Goal: Information Seeking & Learning: Find specific fact

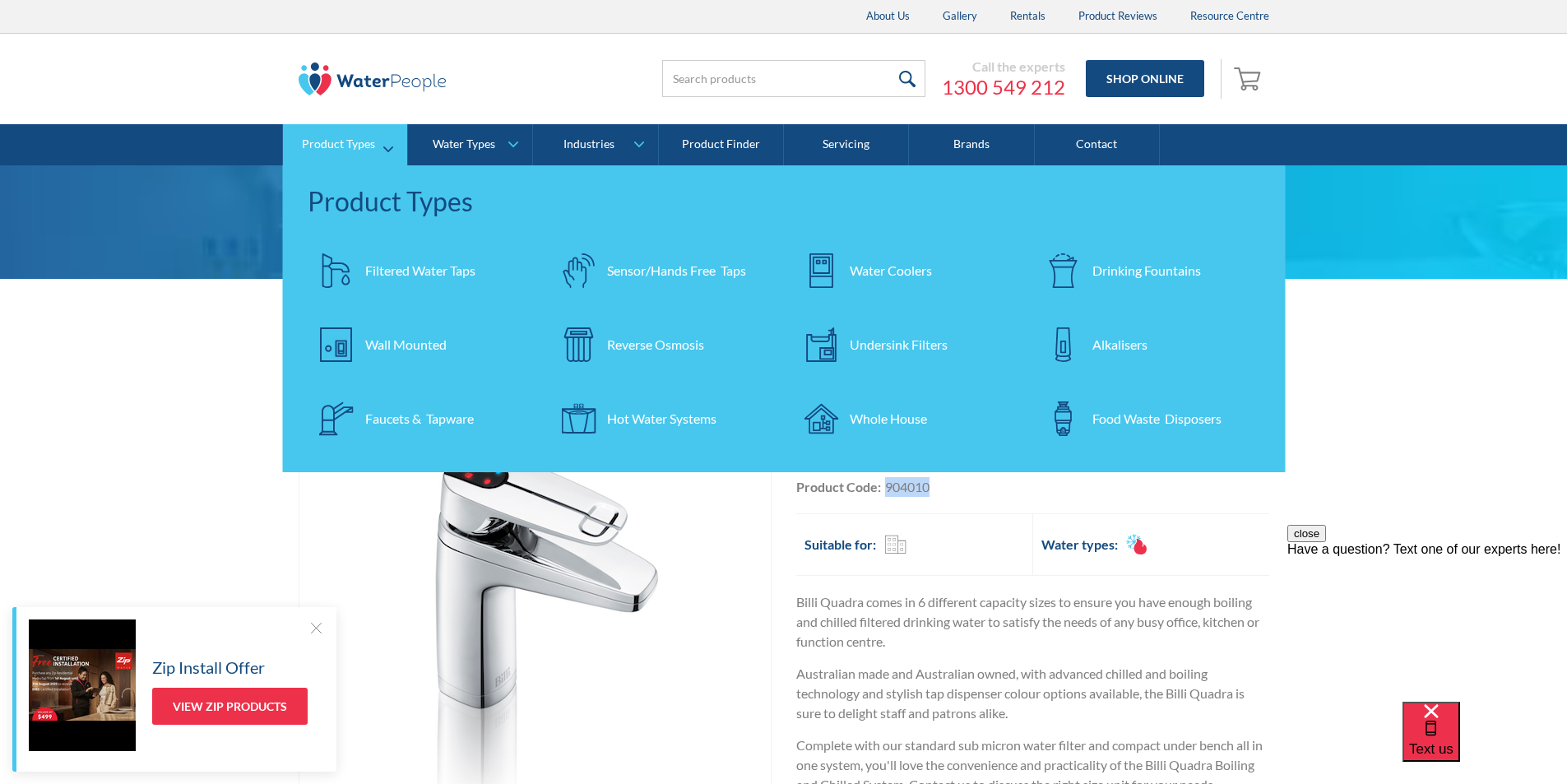
click at [410, 270] on div "Filtered Water Taps" at bounding box center [420, 270] width 111 height 20
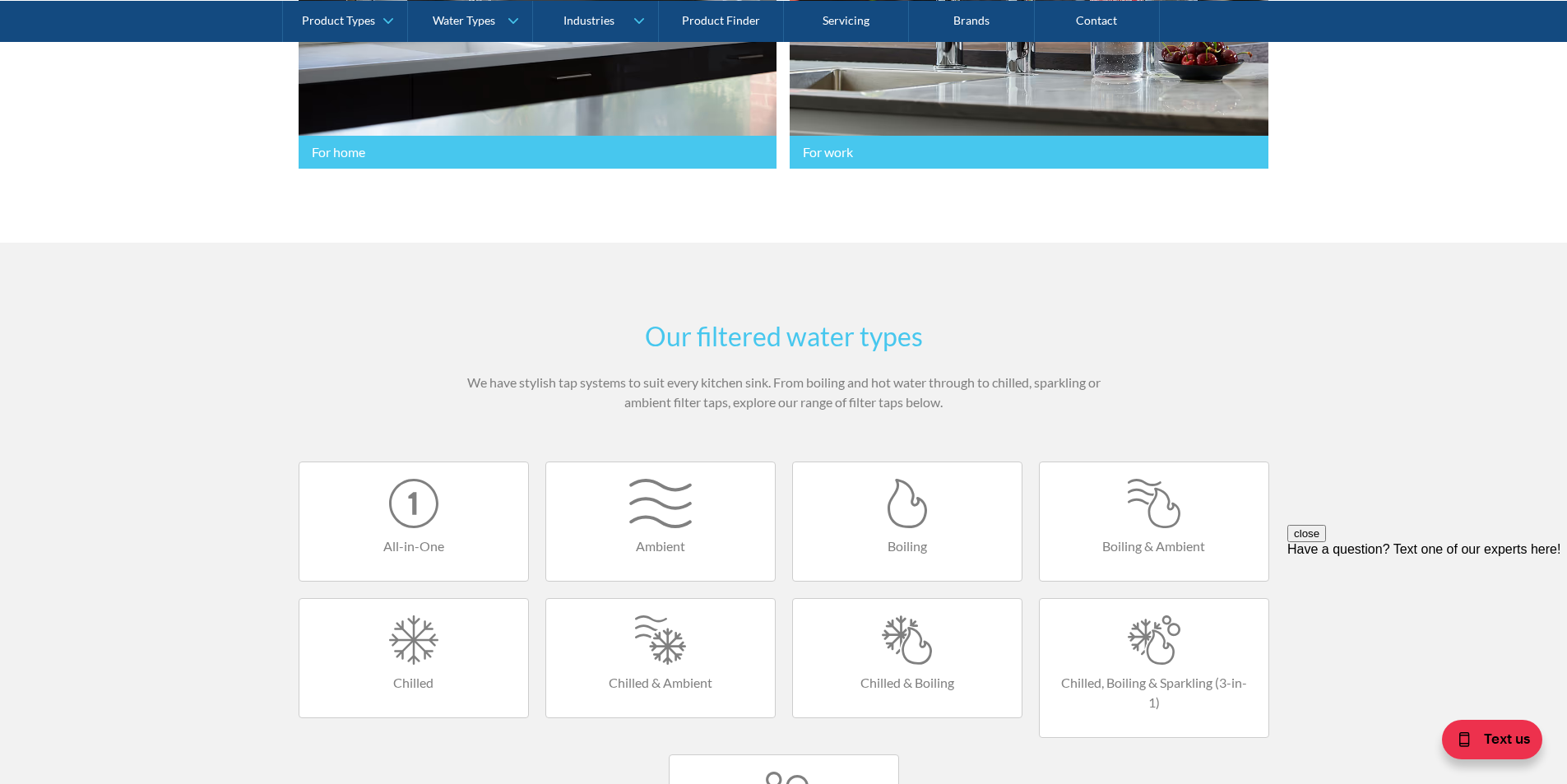
scroll to position [658, 0]
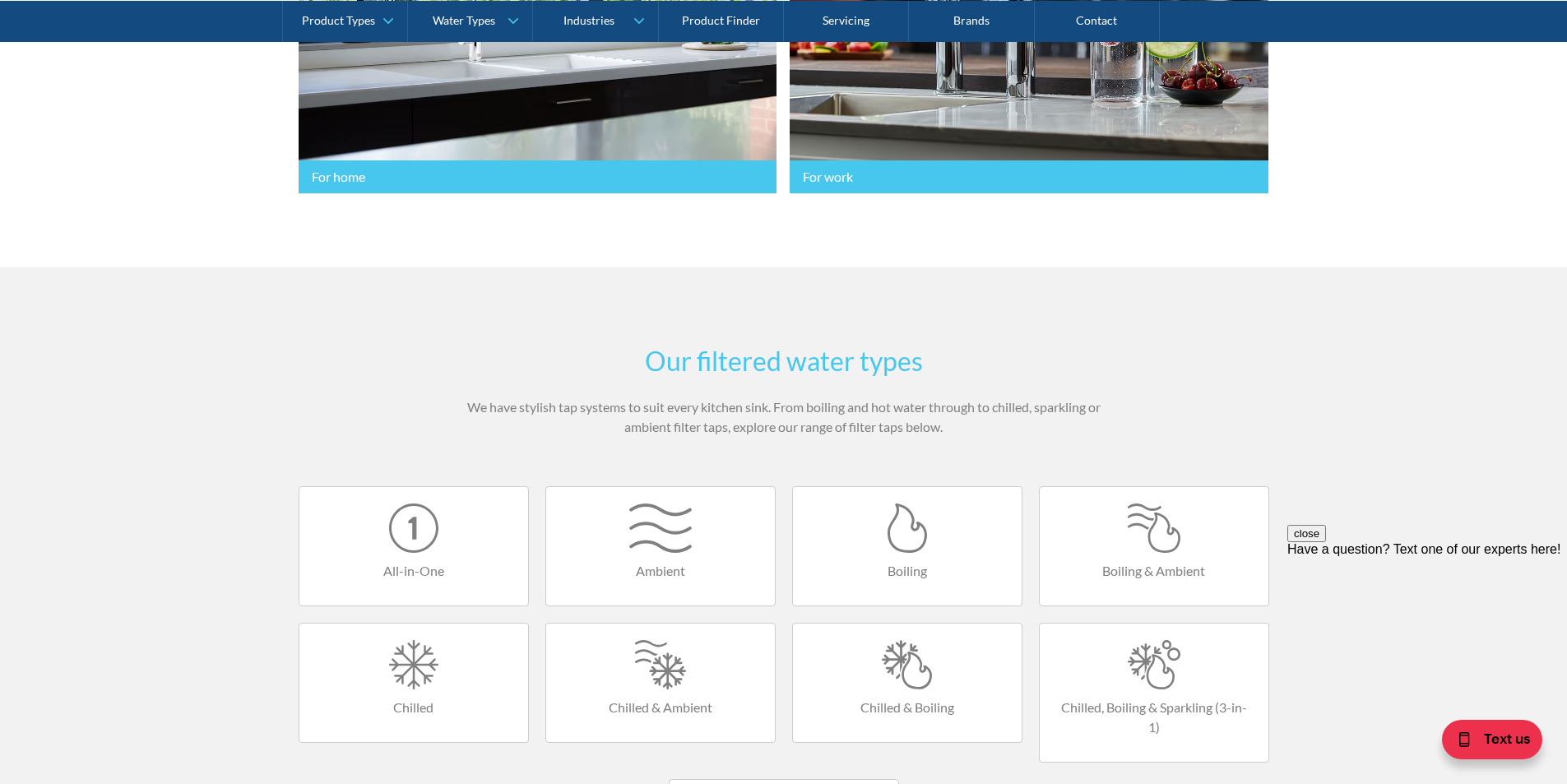
click at [429, 541] on div at bounding box center [414, 528] width 196 height 49
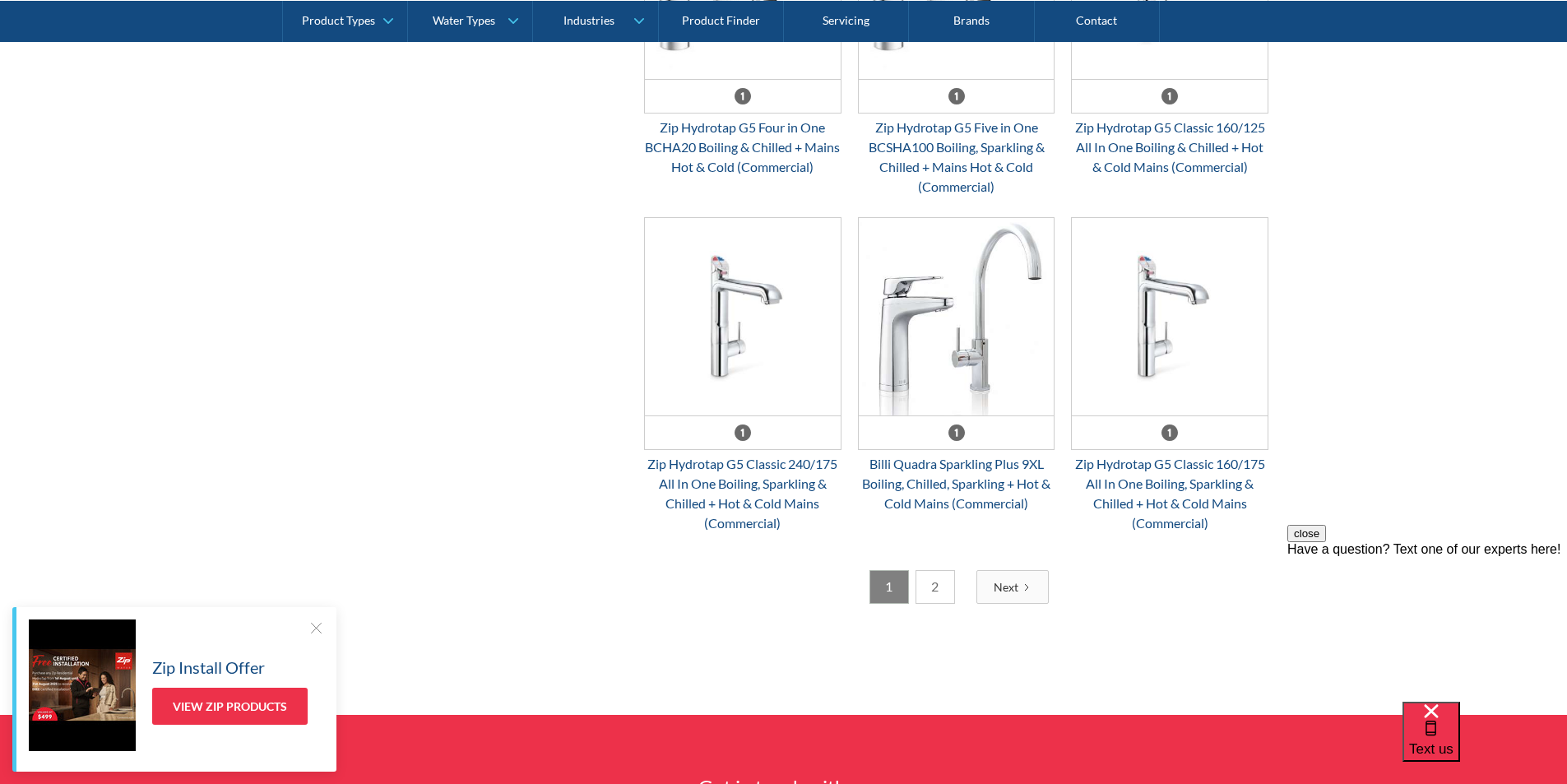
scroll to position [2713, 0]
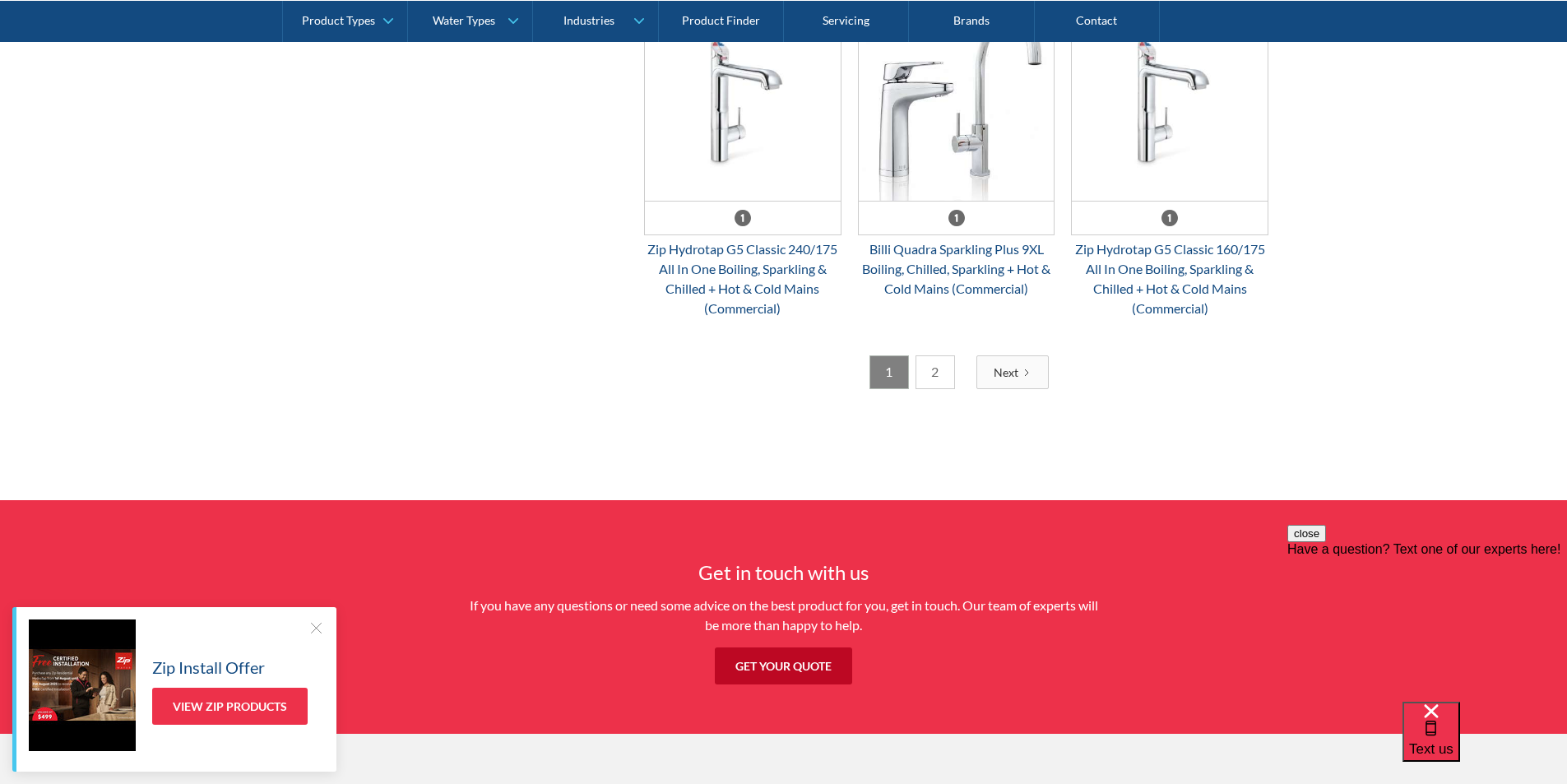
click at [937, 372] on link "2" at bounding box center [935, 372] width 39 height 33
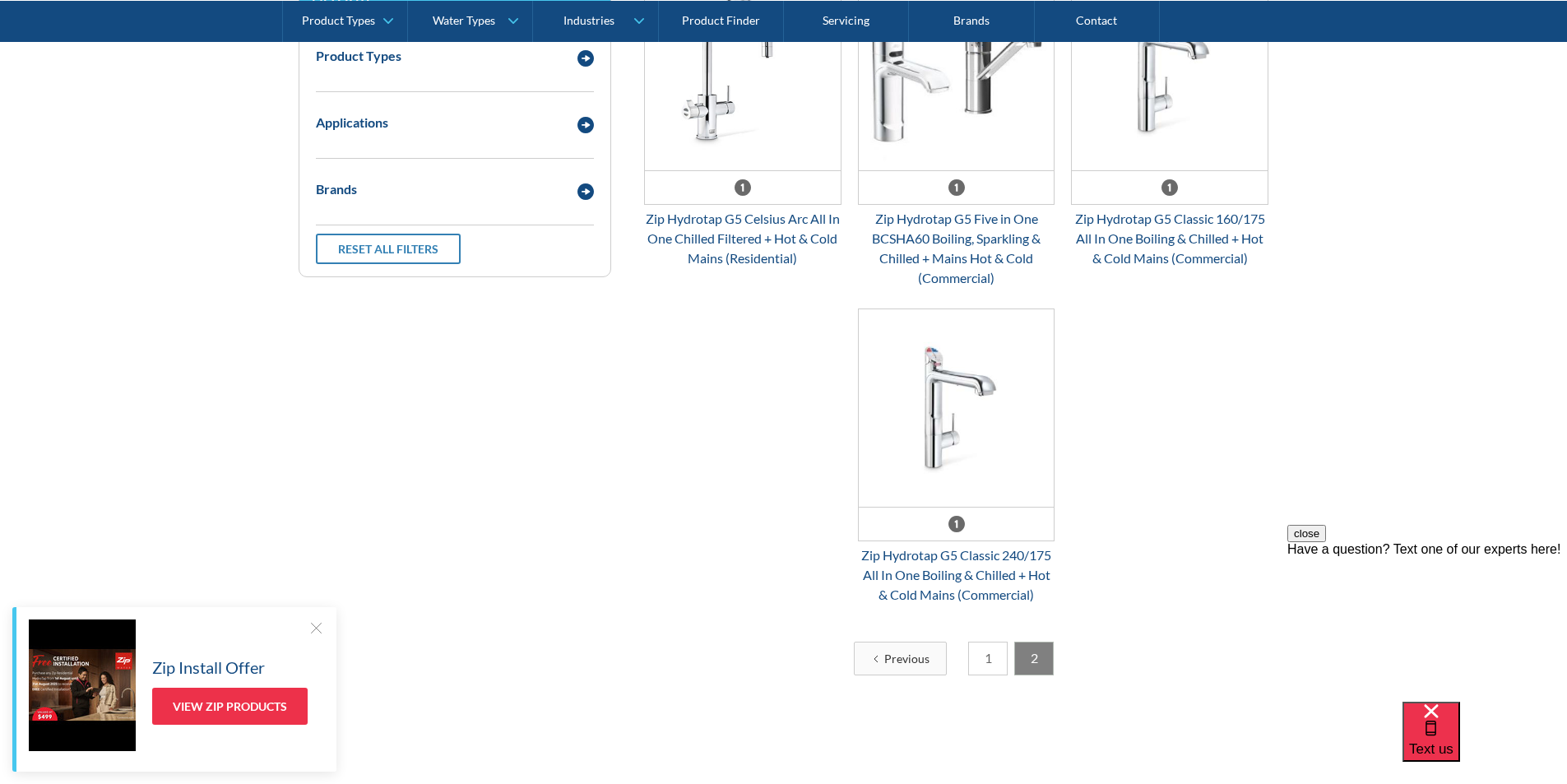
scroll to position [464, 0]
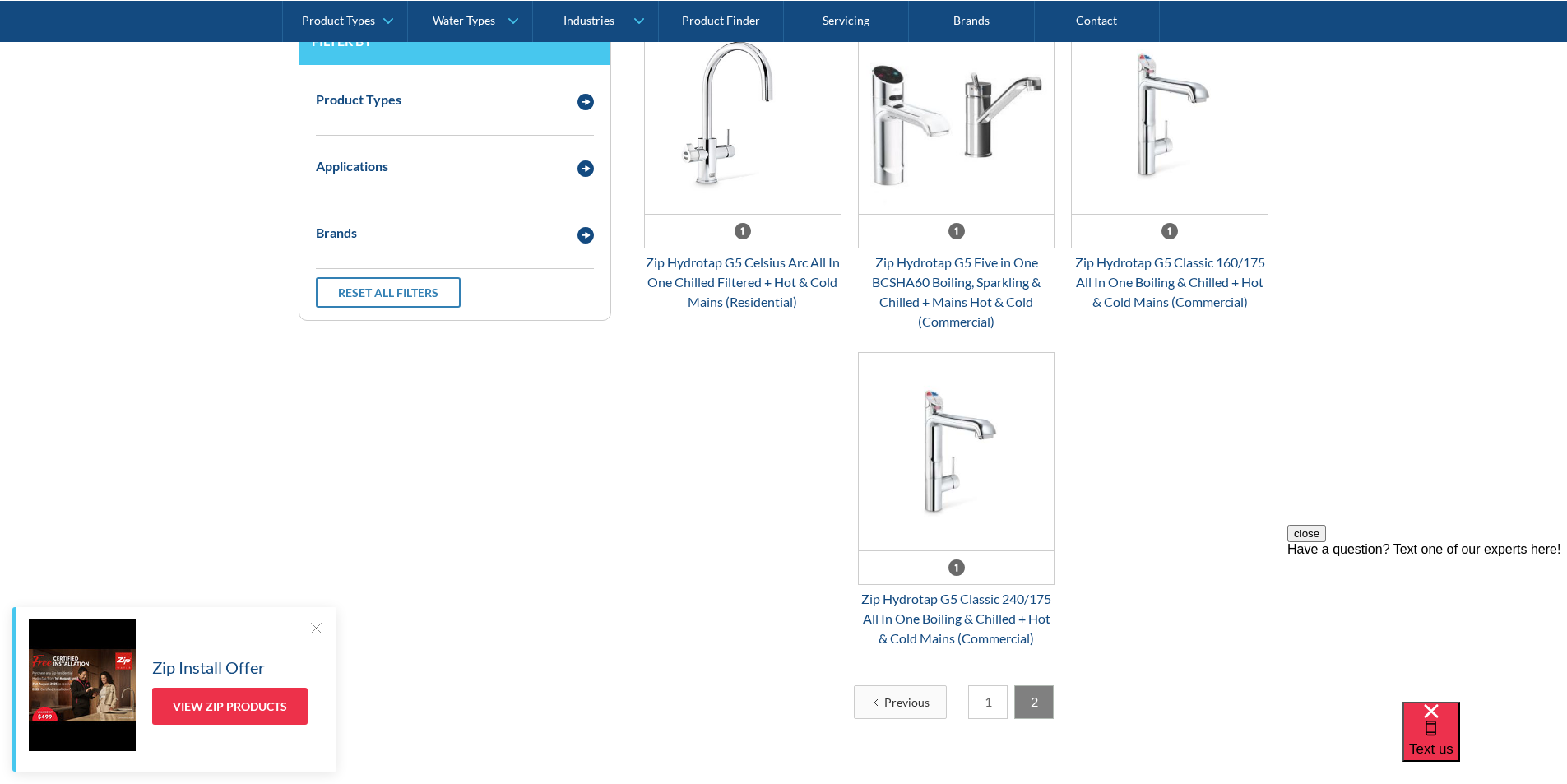
click at [985, 699] on link "1" at bounding box center [988, 701] width 39 height 33
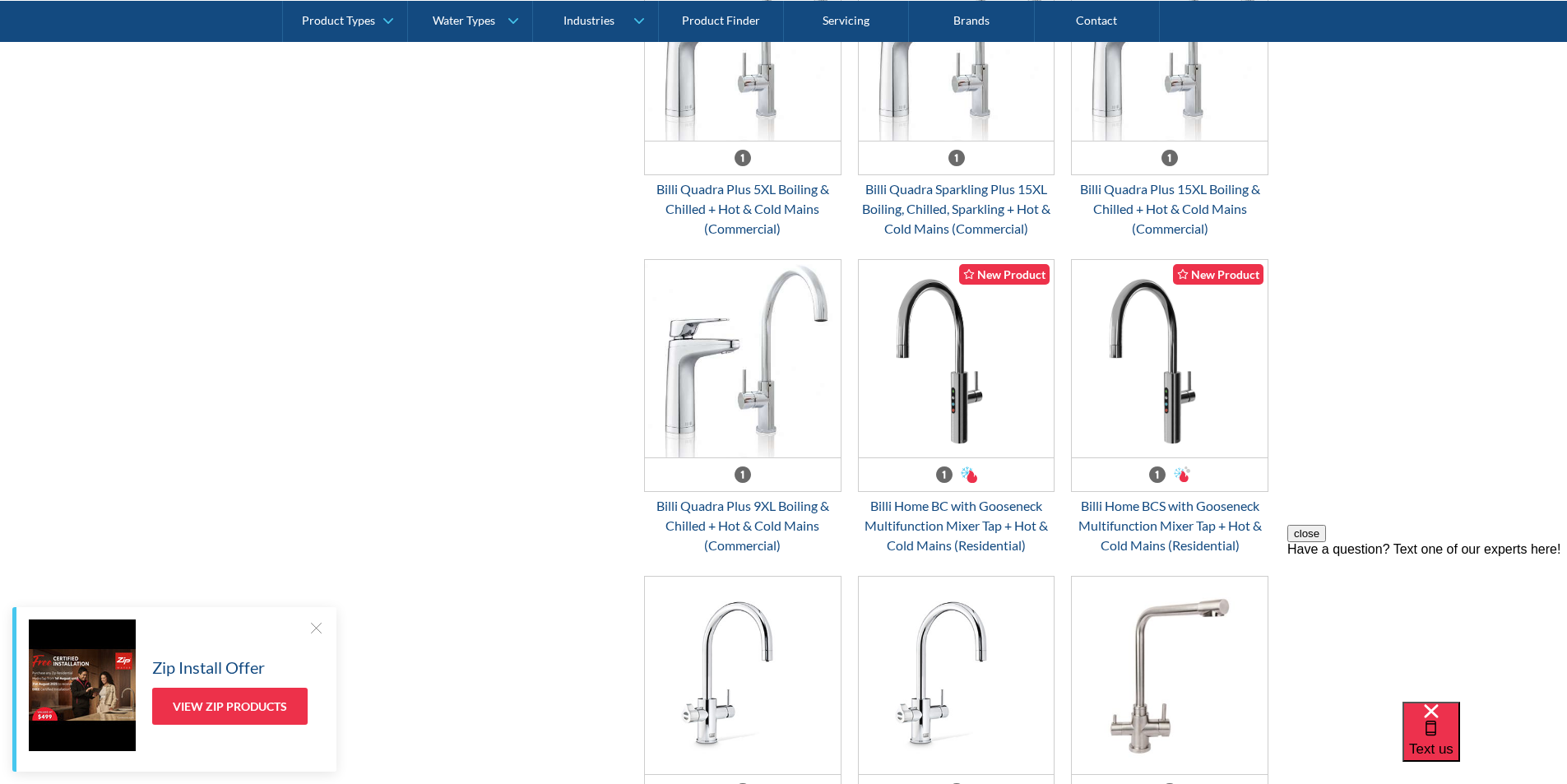
scroll to position [876, 0]
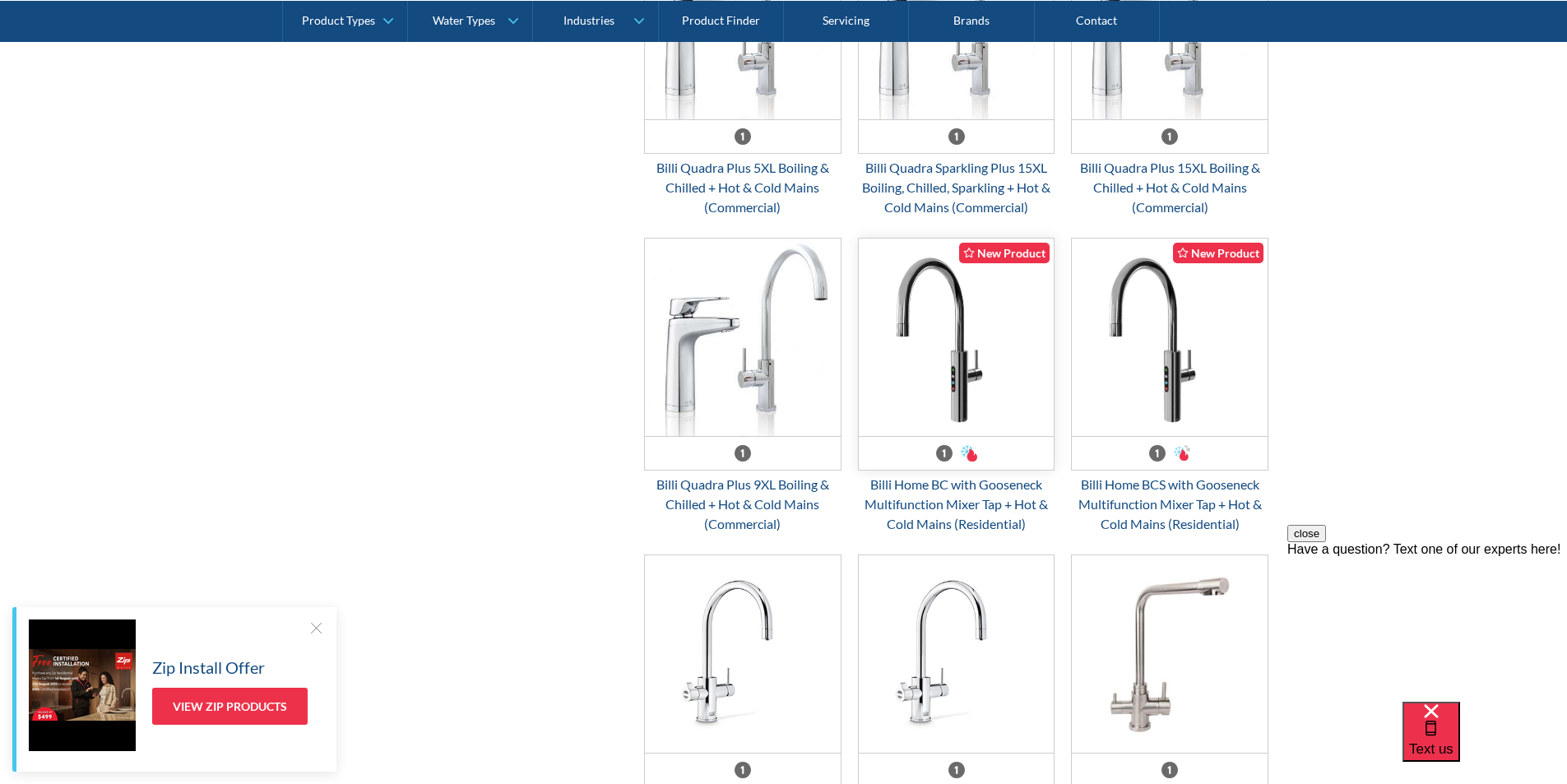
click at [955, 406] on img "Email Form 3" at bounding box center [956, 337] width 196 height 197
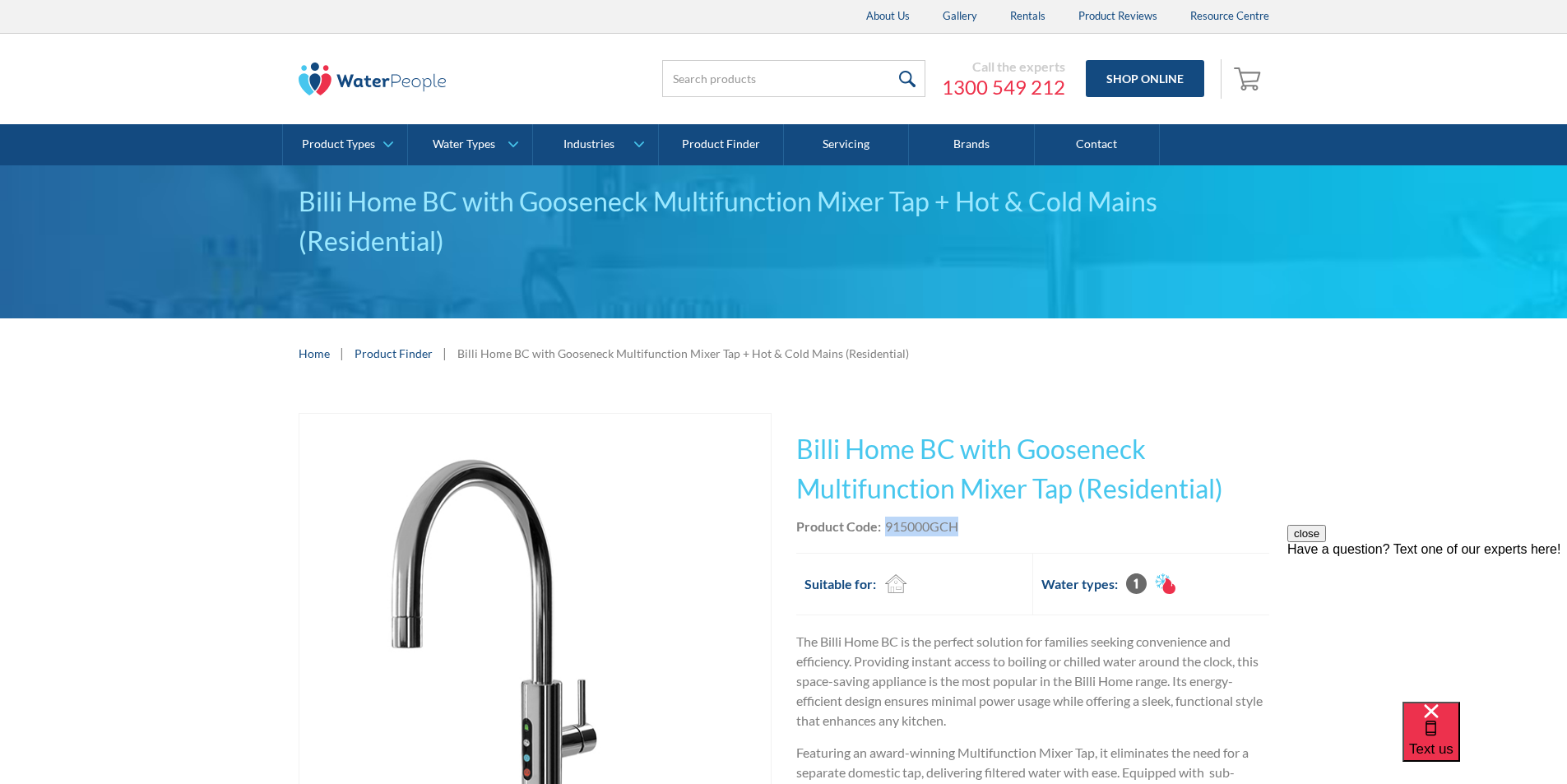
drag, startPoint x: 967, startPoint y: 525, endPoint x: 887, endPoint y: 529, distance: 80.1
click at [887, 529] on div "Product Code: 915000GCH" at bounding box center [1033, 526] width 473 height 20
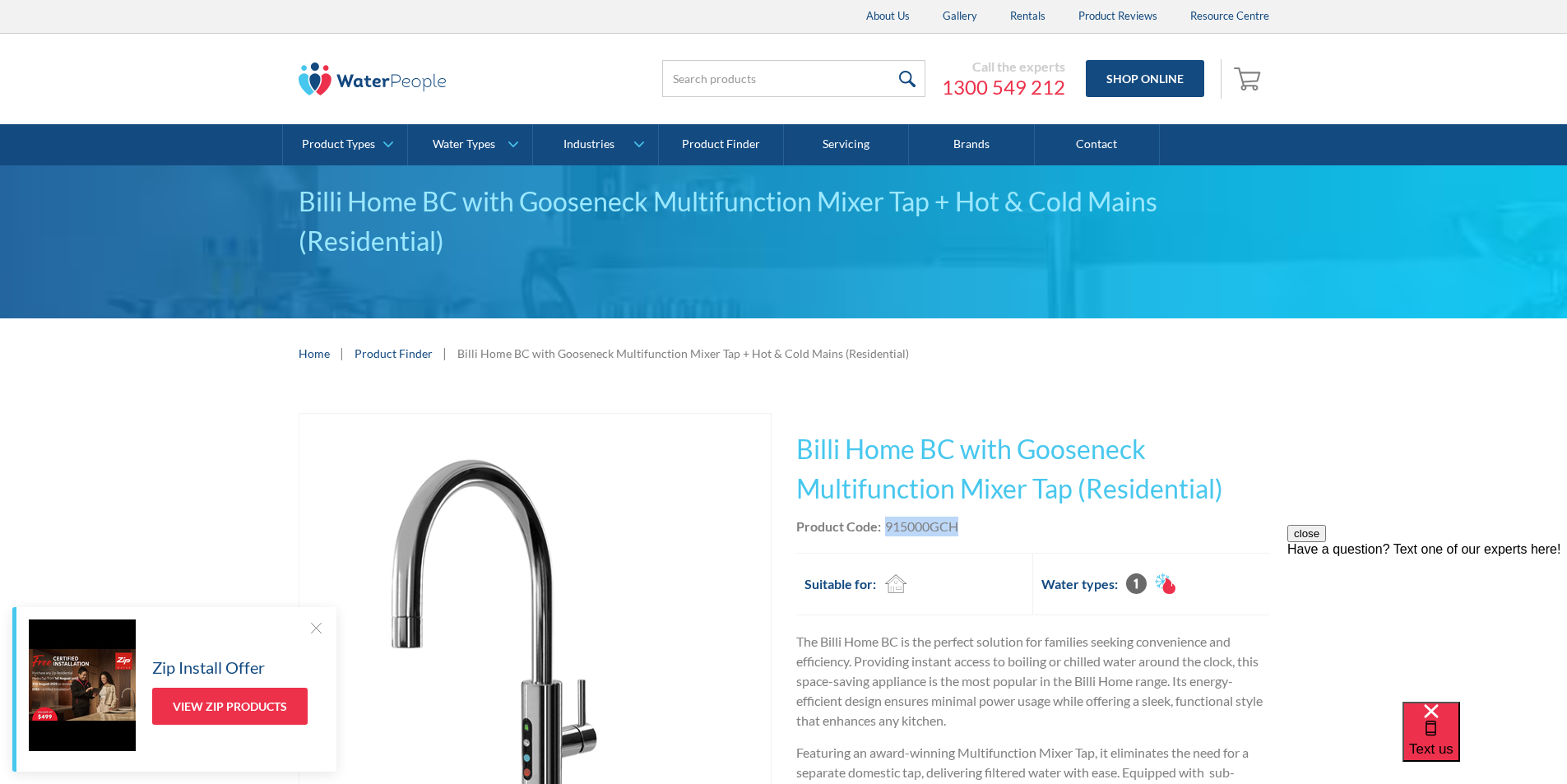
copy div "915000GCH"
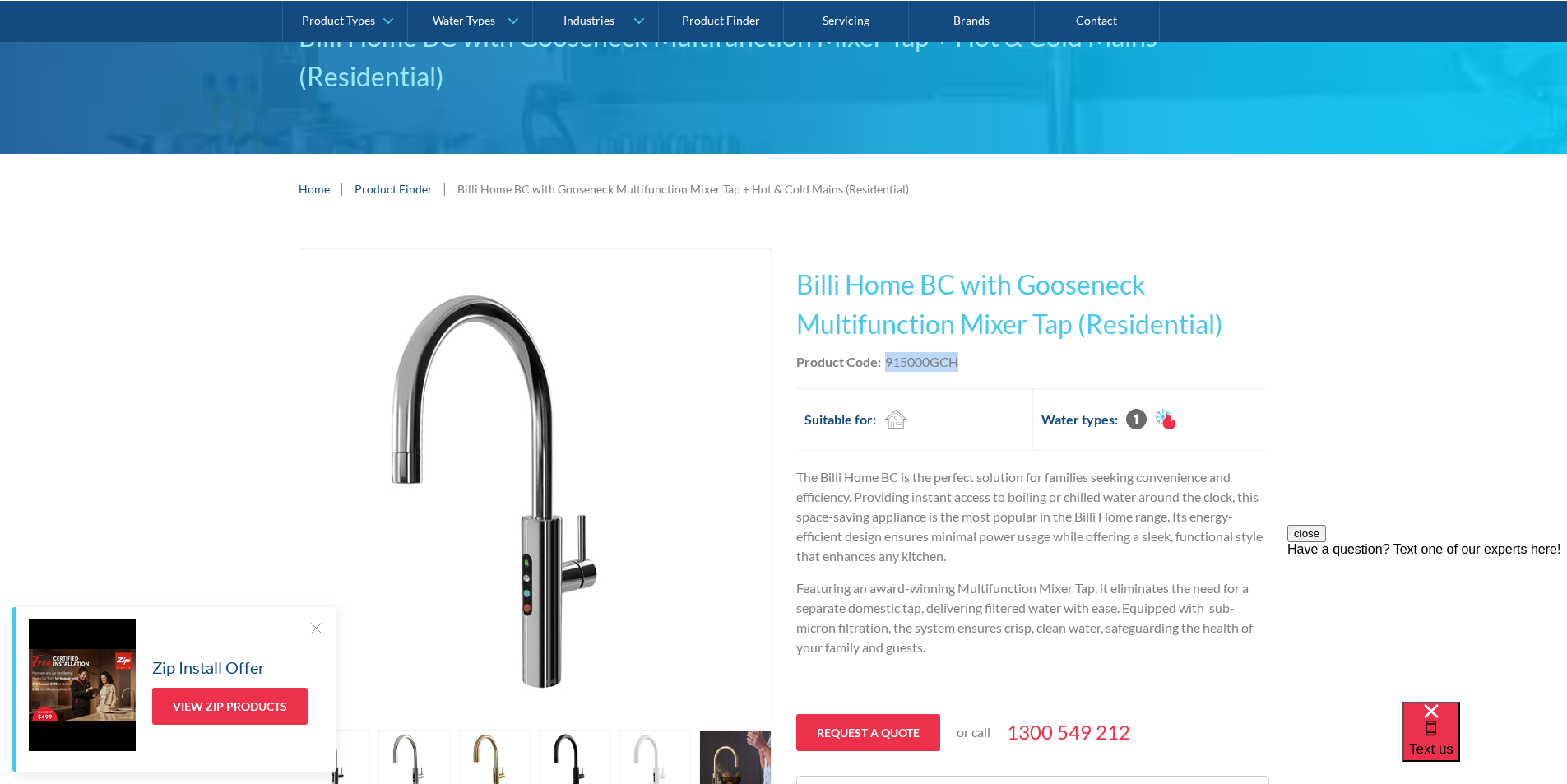
scroll to position [247, 0]
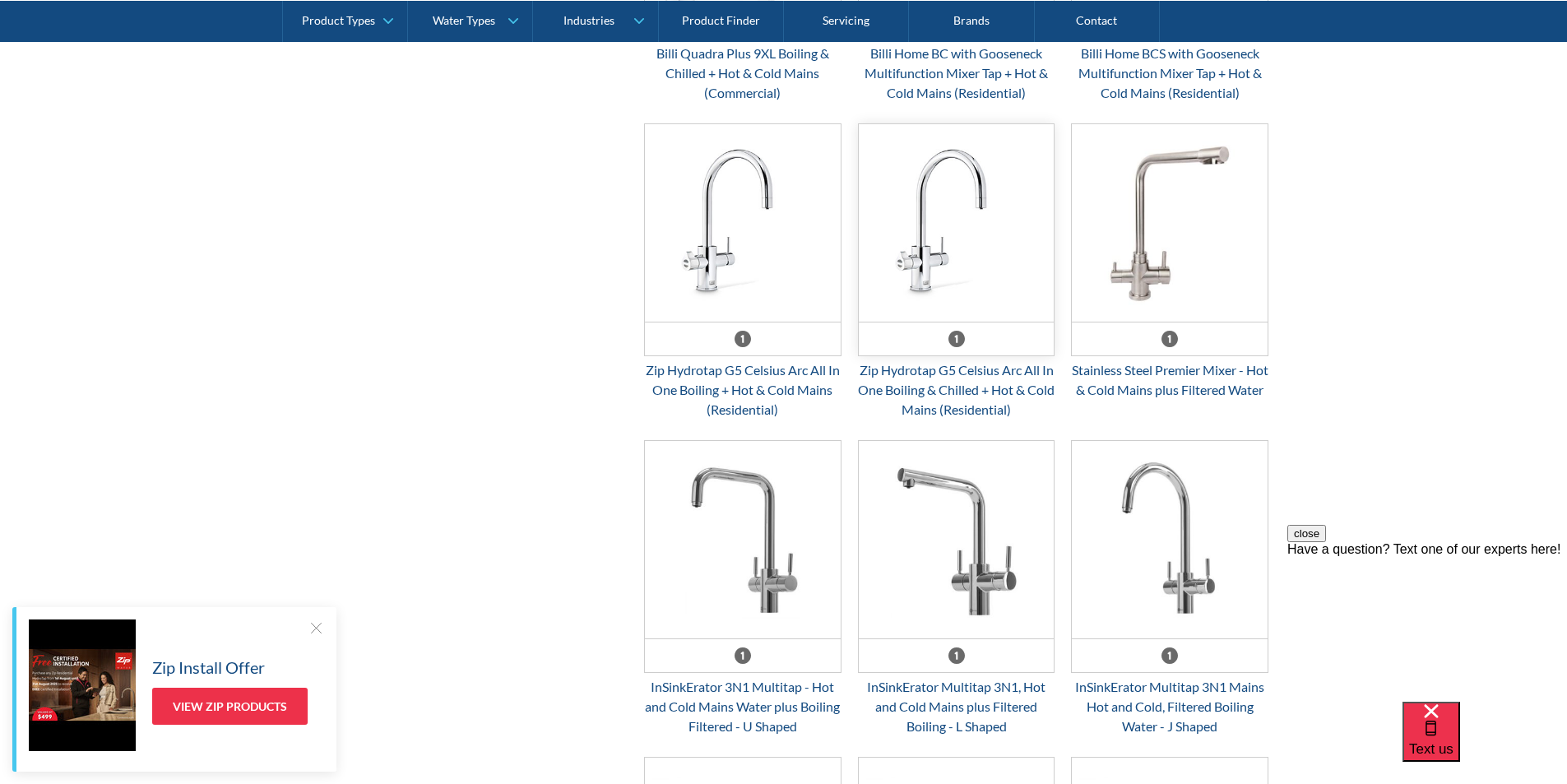
scroll to position [1369, 0]
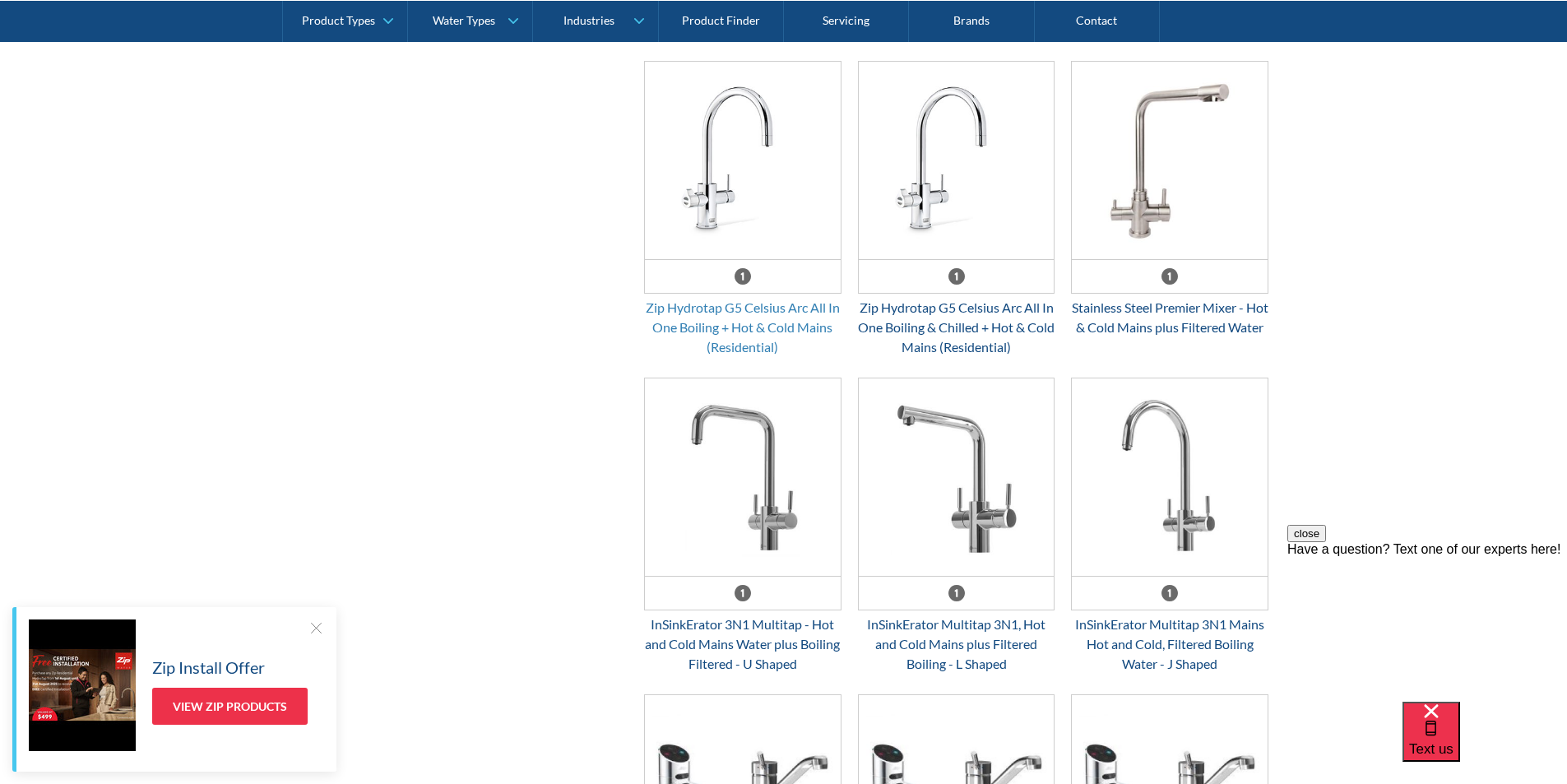
click at [740, 322] on div "Zip Hydrotap G5 Celsius Arc All In One Boiling + Hot & Cold Mains (Residential)" at bounding box center [743, 327] width 197 height 59
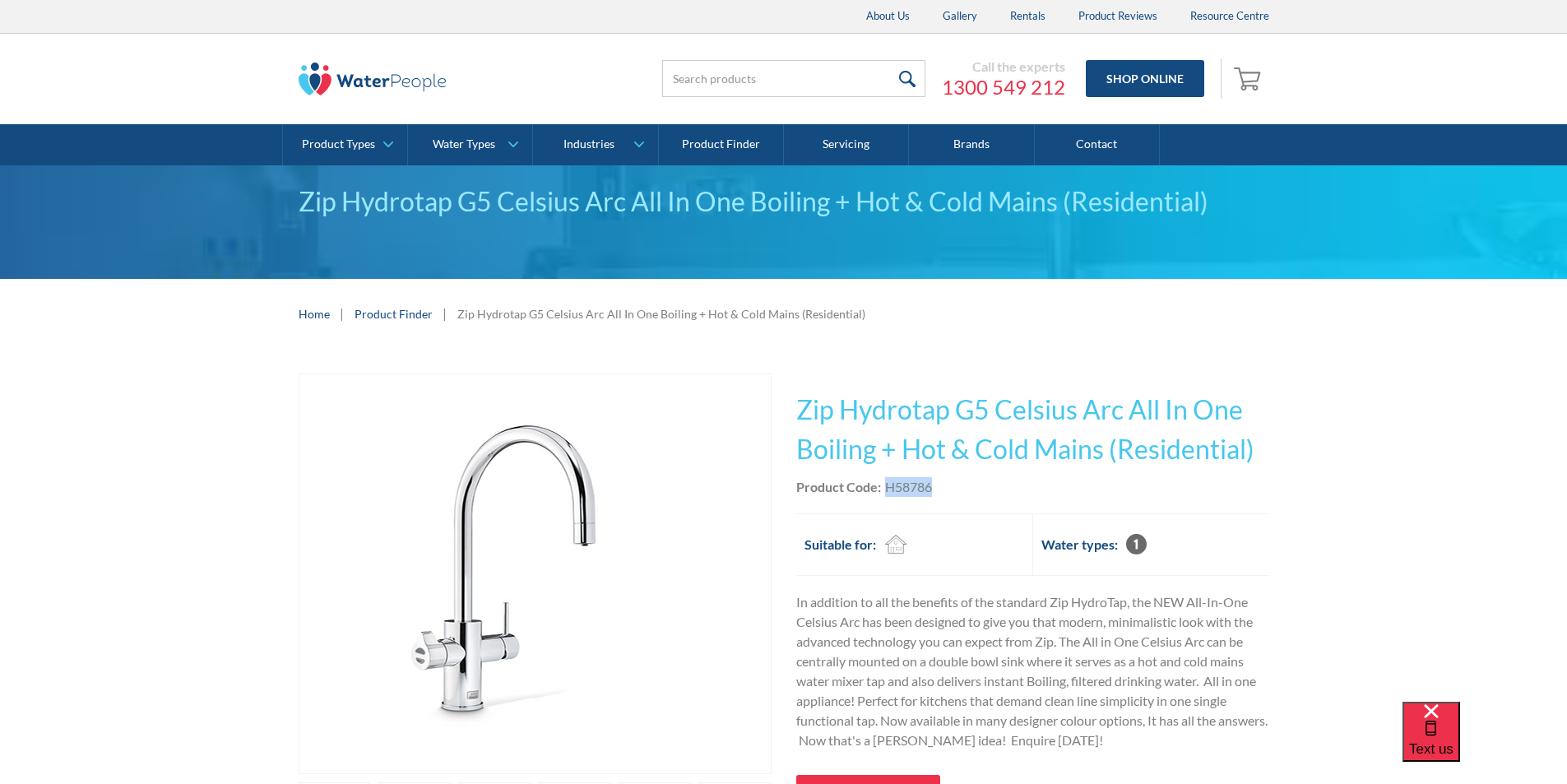
drag, startPoint x: 935, startPoint y: 487, endPoint x: 885, endPoint y: 490, distance: 50.1
click at [885, 490] on div "Product Code: H58786" at bounding box center [1033, 486] width 473 height 20
copy div "H58786"
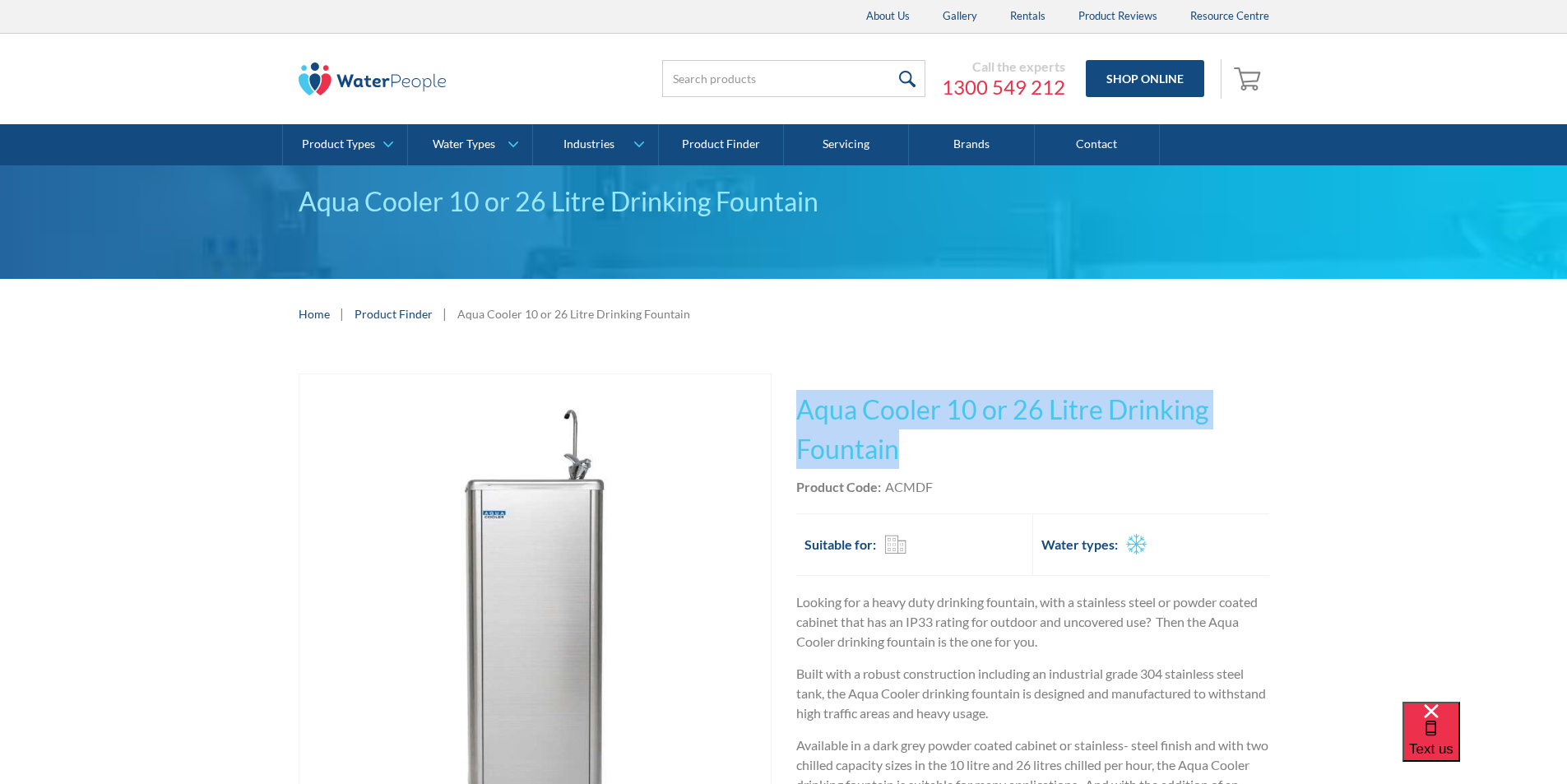
drag, startPoint x: 909, startPoint y: 444, endPoint x: 836, endPoint y: 406, distance: 82.3
click at [798, 408] on h1 "Aqua Cooler 10 or 26 Litre Drinking Fountain" at bounding box center [1033, 429] width 473 height 79
copy h1 "Aqua Cooler 10 or 26 Litre Drinking Fountain"
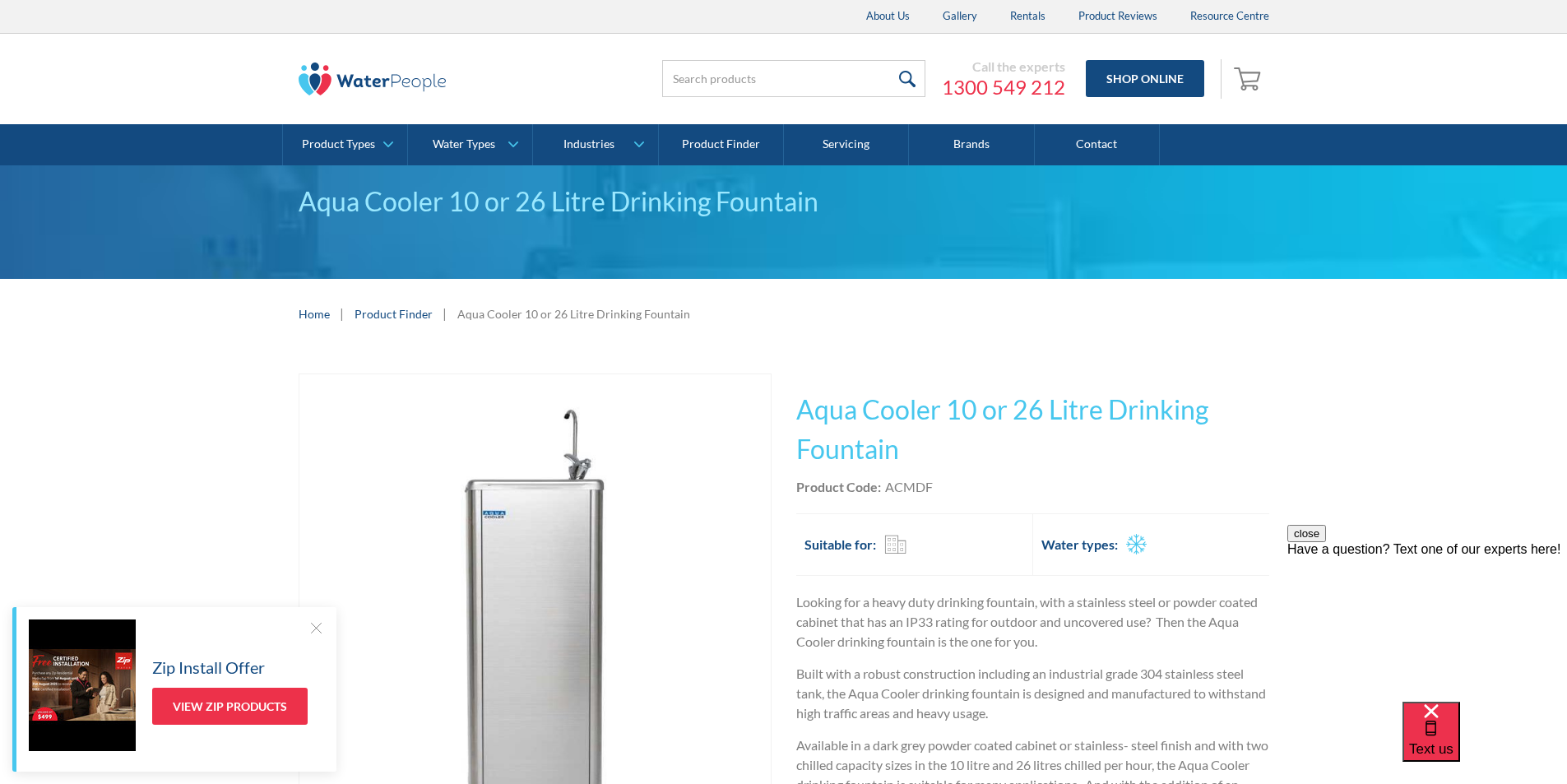
click at [956, 483] on div "Product Code: ACMDF" at bounding box center [1033, 486] width 473 height 20
drag, startPoint x: 939, startPoint y: 490, endPoint x: 888, endPoint y: 485, distance: 51.2
click at [888, 485] on div "Product Code: ACMDF" at bounding box center [1033, 486] width 473 height 20
copy div "ACMDF"
